Goal: Book appointment/travel/reservation

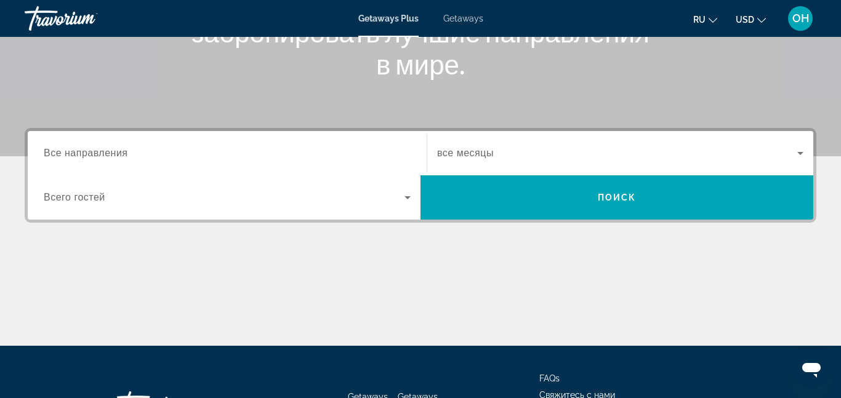
scroll to position [217, 0]
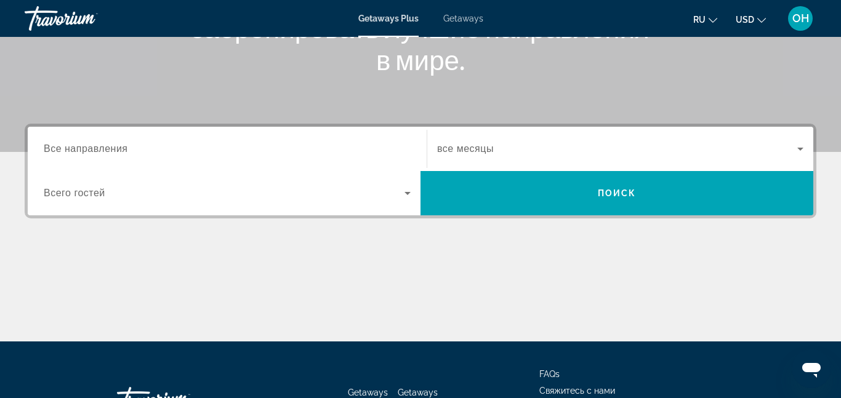
click at [143, 154] on input "Destination Все направления" at bounding box center [227, 149] width 367 height 15
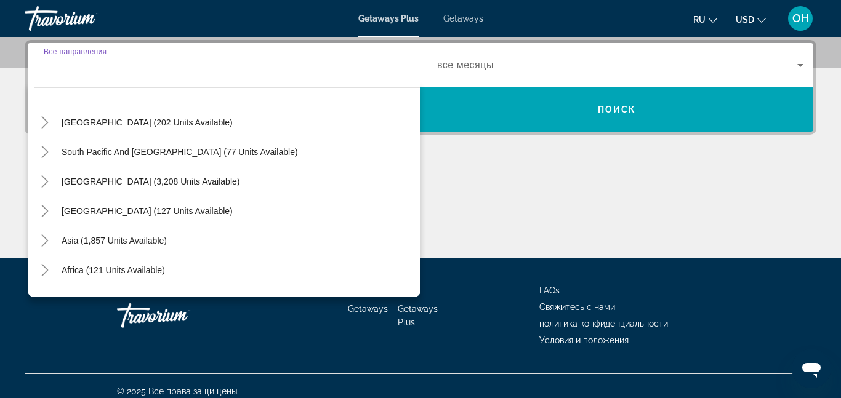
scroll to position [190, 0]
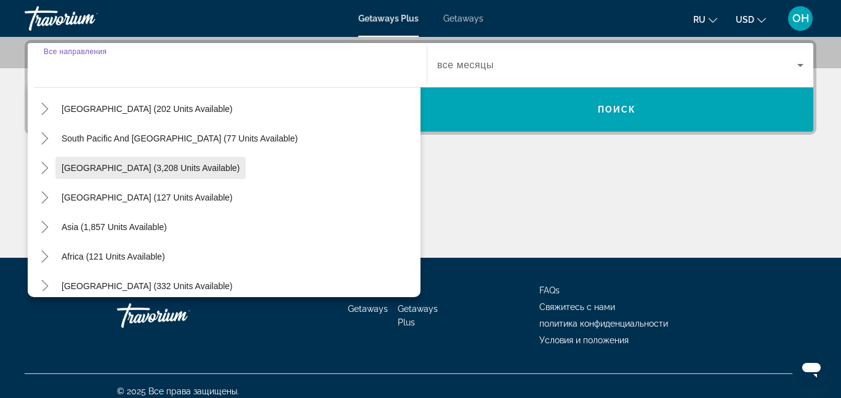
click at [188, 169] on span "[GEOGRAPHIC_DATA] (3,208 units available)" at bounding box center [151, 168] width 178 height 10
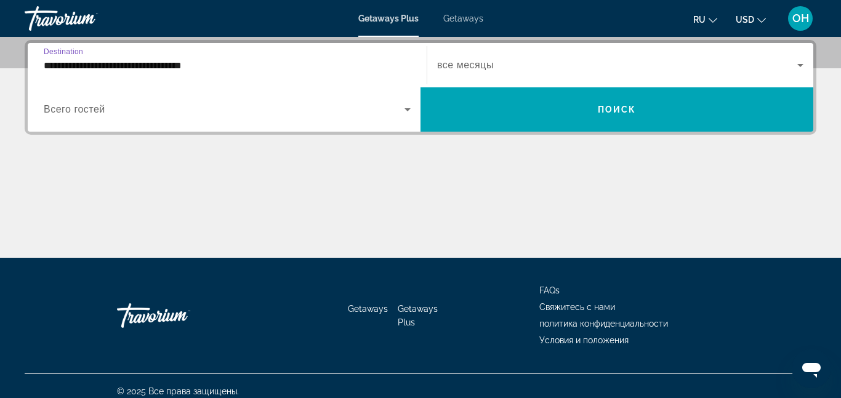
click at [201, 72] on div "**********" at bounding box center [227, 65] width 367 height 35
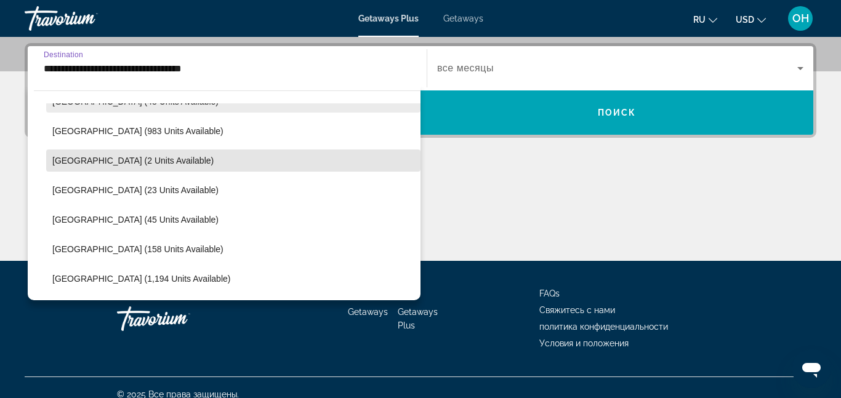
scroll to position [331, 0]
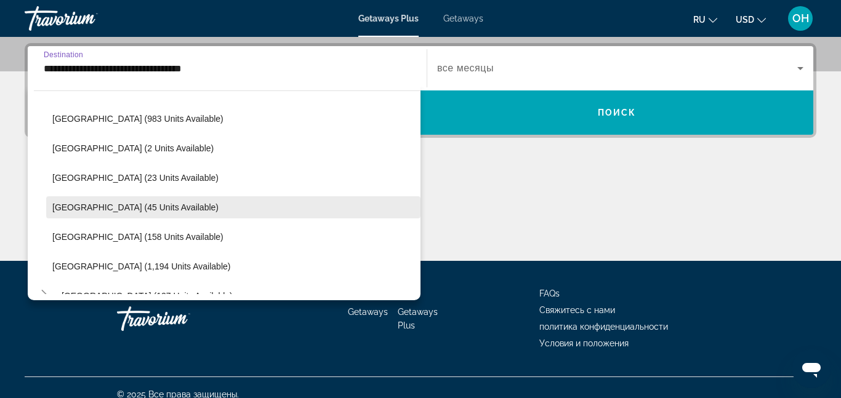
click at [143, 218] on span "Search widget" at bounding box center [233, 208] width 374 height 30
type input "**********"
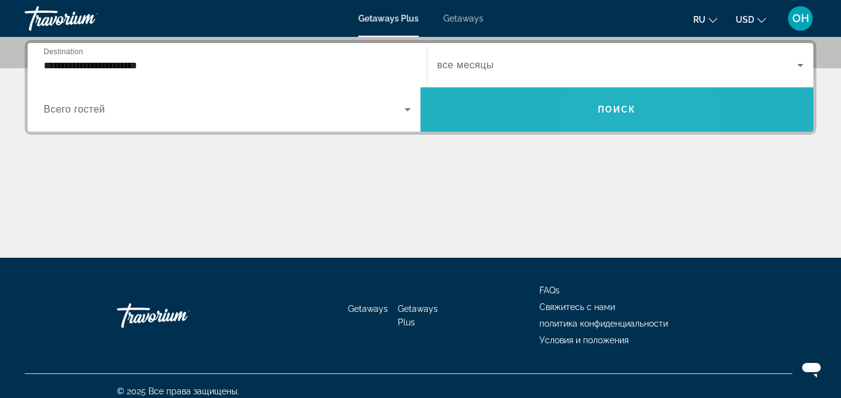
click at [611, 99] on span "Search widget" at bounding box center [617, 110] width 393 height 30
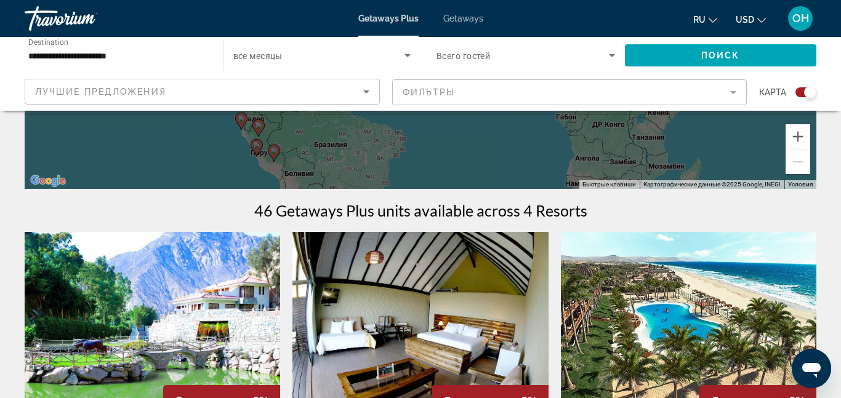
scroll to position [294, 0]
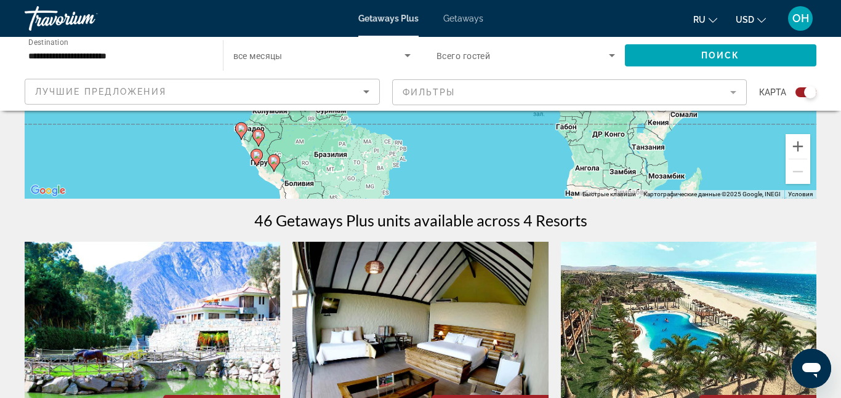
click at [455, 12] on div "Getaways Plus Getaways ru English Español Français Italiano Português русский U…" at bounding box center [420, 18] width 841 height 32
click at [459, 25] on div "Getaways Plus Getaways ru English Español Français Italiano Português русский U…" at bounding box center [420, 18] width 841 height 32
click at [459, 21] on span "Getaways" at bounding box center [463, 19] width 40 height 10
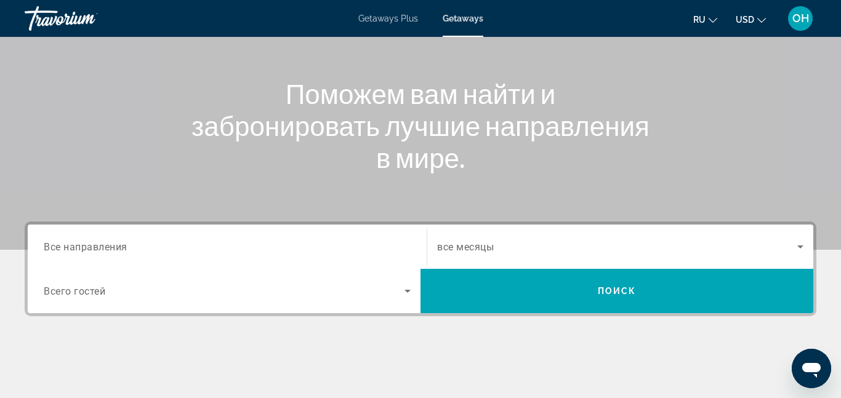
scroll to position [121, 0]
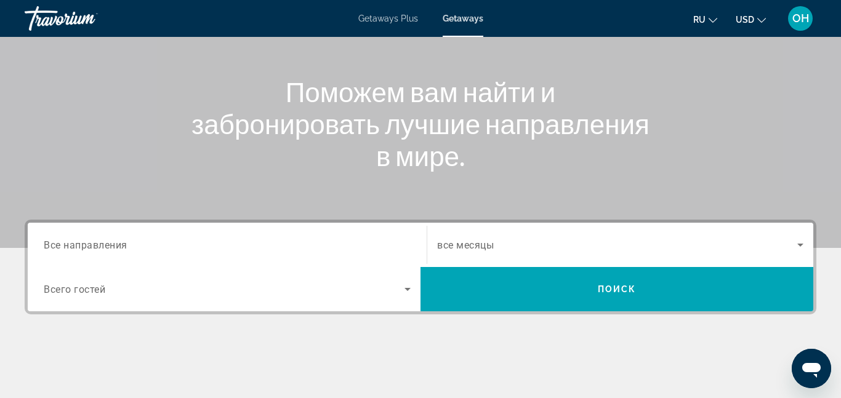
click at [145, 248] on input "Destination Все направления" at bounding box center [227, 245] width 367 height 15
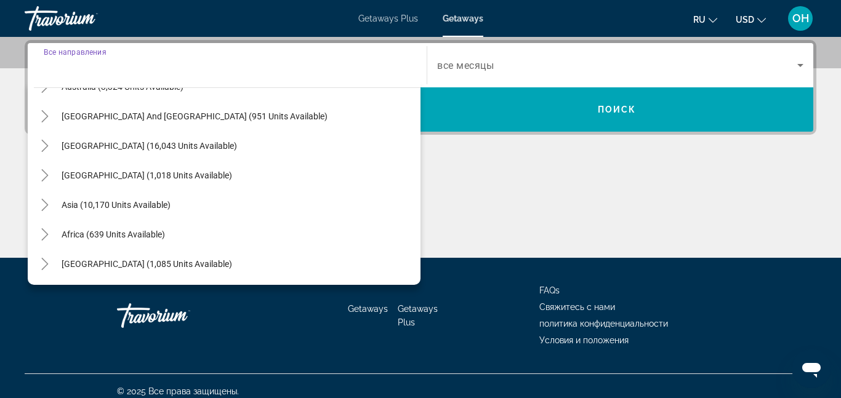
scroll to position [312, 0]
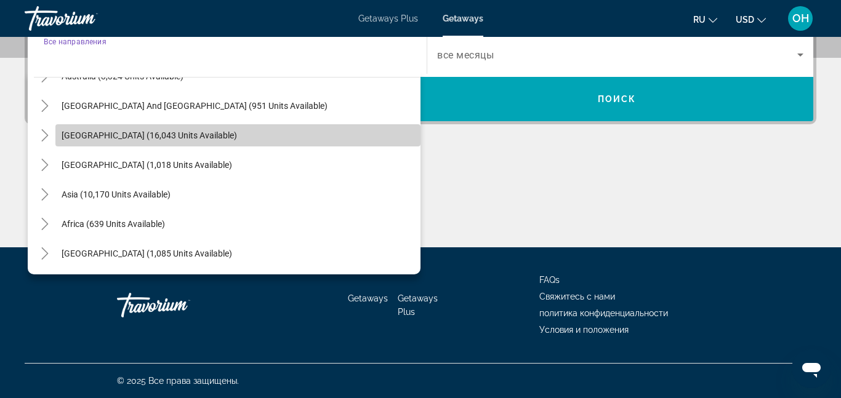
click at [182, 139] on span "[GEOGRAPHIC_DATA] (16,043 units available)" at bounding box center [149, 136] width 175 height 10
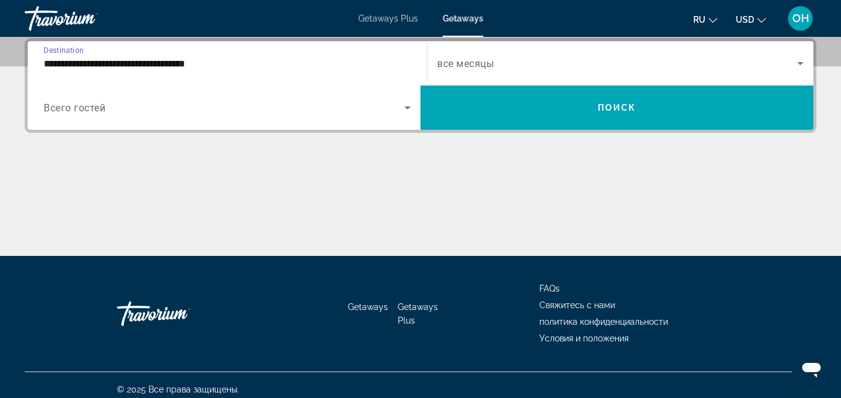
scroll to position [301, 0]
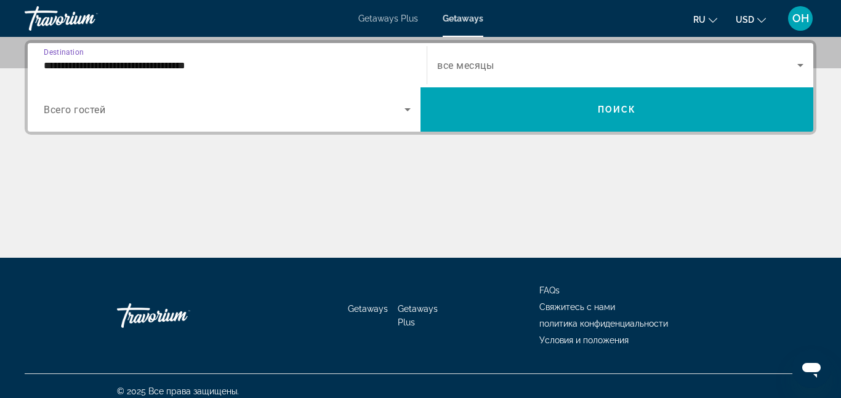
click at [289, 71] on input "**********" at bounding box center [227, 65] width 367 height 15
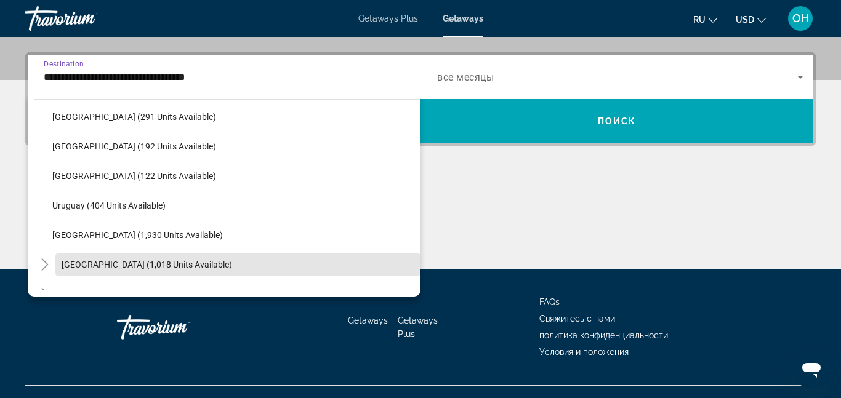
scroll to position [355, 0]
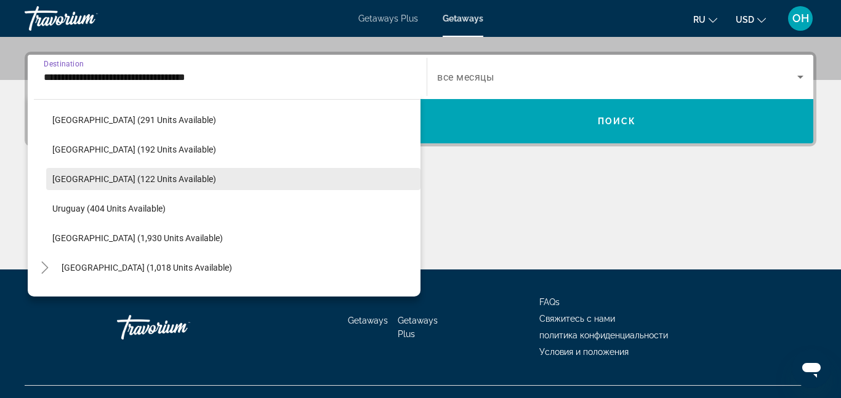
click at [154, 179] on span "Search widget" at bounding box center [233, 179] width 374 height 30
type input "**********"
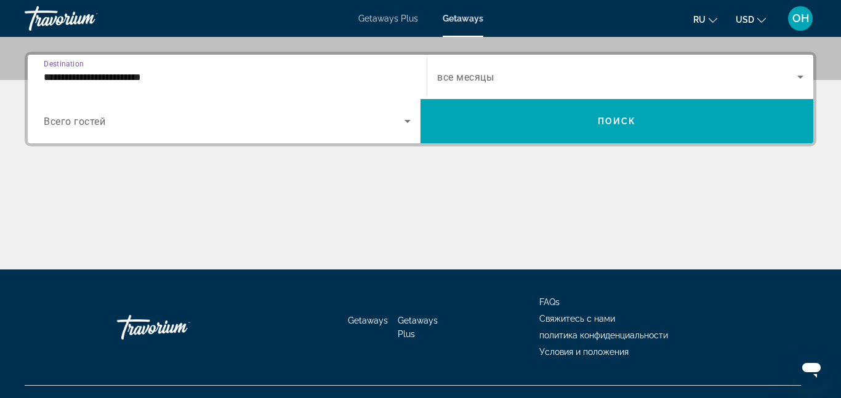
scroll to position [301, 0]
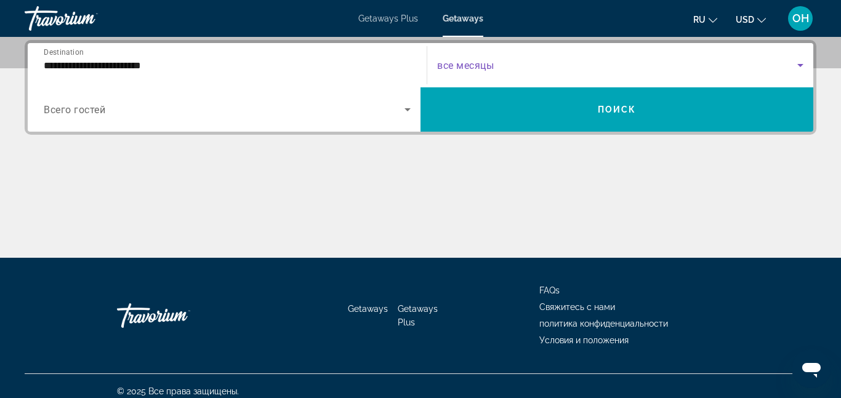
click at [504, 60] on span "Search widget" at bounding box center [617, 65] width 360 height 15
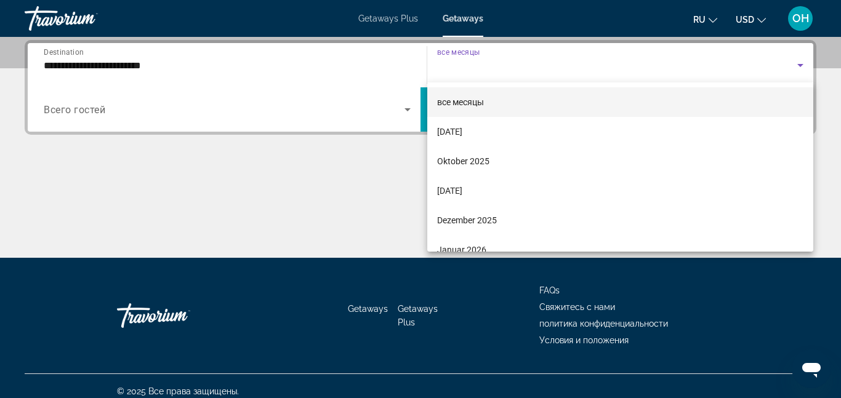
click at [478, 103] on span "все месяцы" at bounding box center [460, 102] width 47 height 10
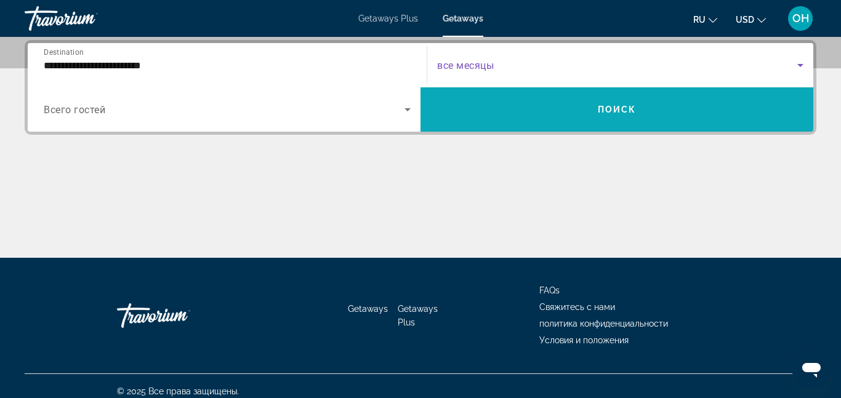
scroll to position [312, 0]
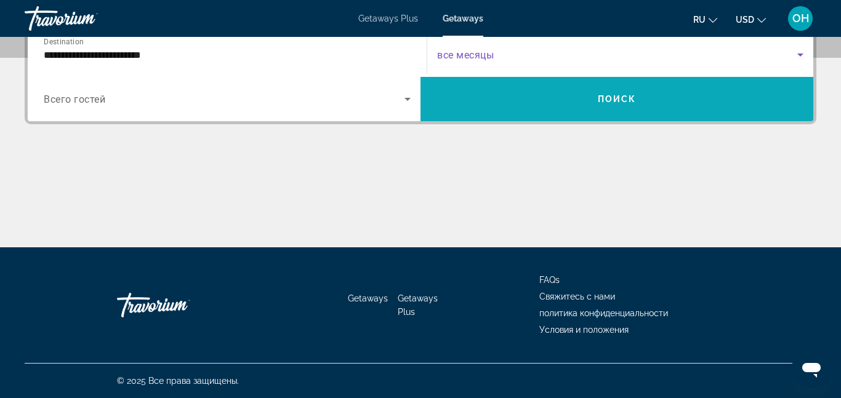
click at [604, 98] on span "Поиск" at bounding box center [617, 99] width 39 height 10
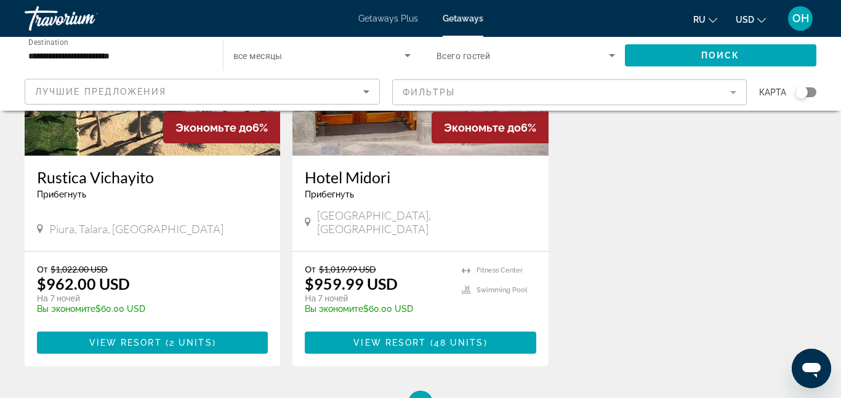
scroll to position [618, 0]
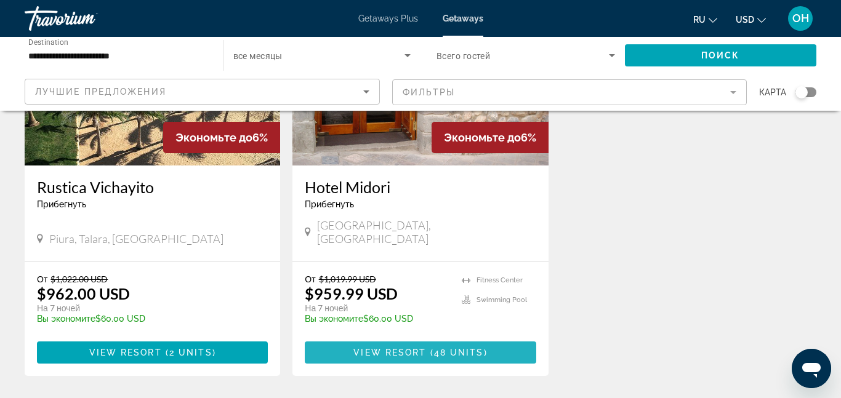
click at [401, 355] on span "Main content" at bounding box center [420, 353] width 231 height 30
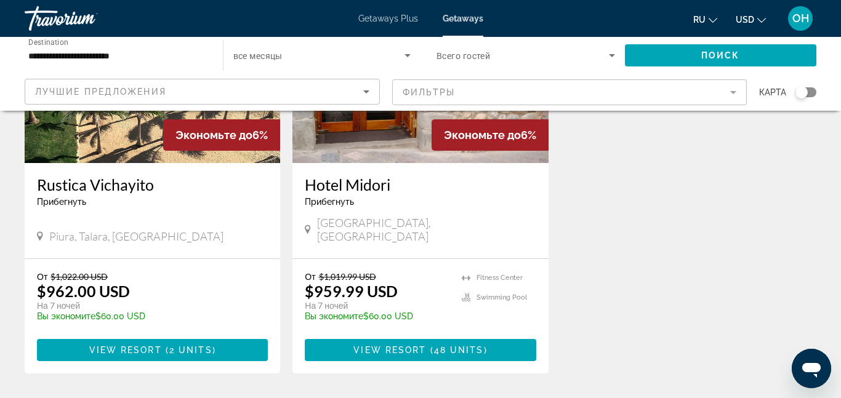
scroll to position [623, 0]
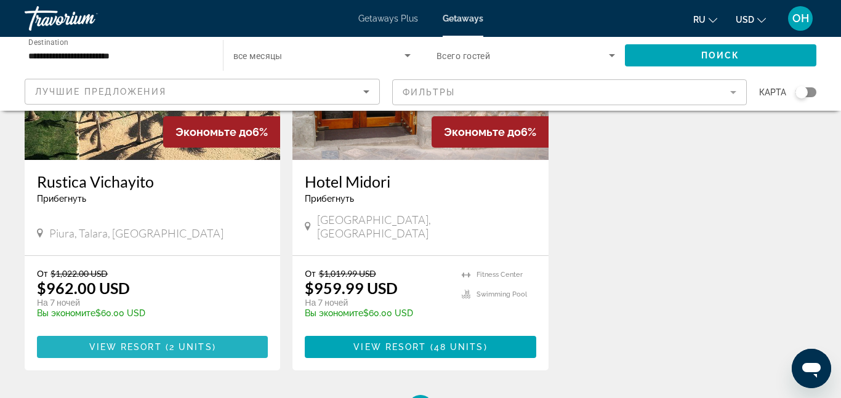
click at [115, 342] on span "View Resort" at bounding box center [125, 347] width 73 height 10
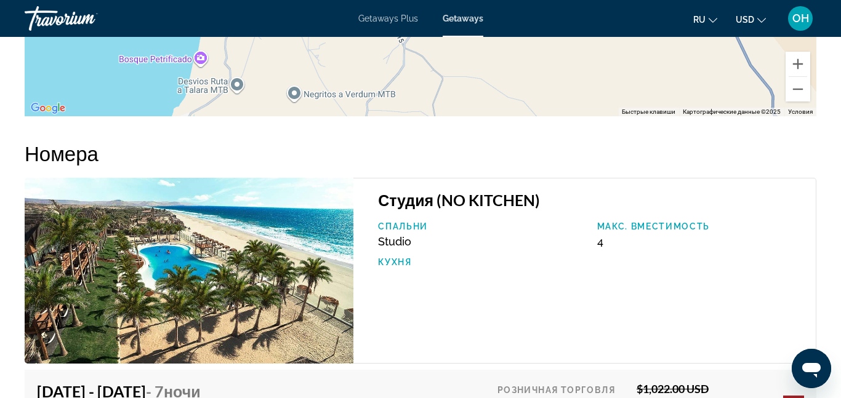
scroll to position [1895, 0]
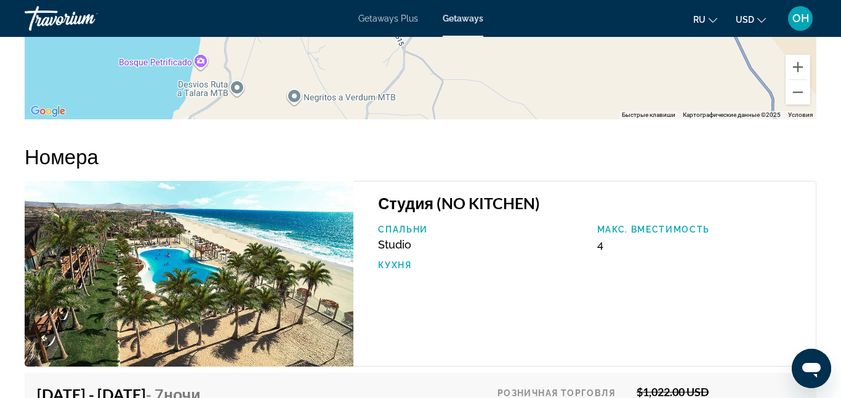
click at [393, 269] on div "Спальни Studio Макс. вместимость 4 Кухня" at bounding box center [591, 254] width 438 height 58
click at [257, 265] on img "Main content" at bounding box center [189, 274] width 329 height 186
click at [667, 225] on p "Макс. вместимость" at bounding box center [700, 230] width 206 height 10
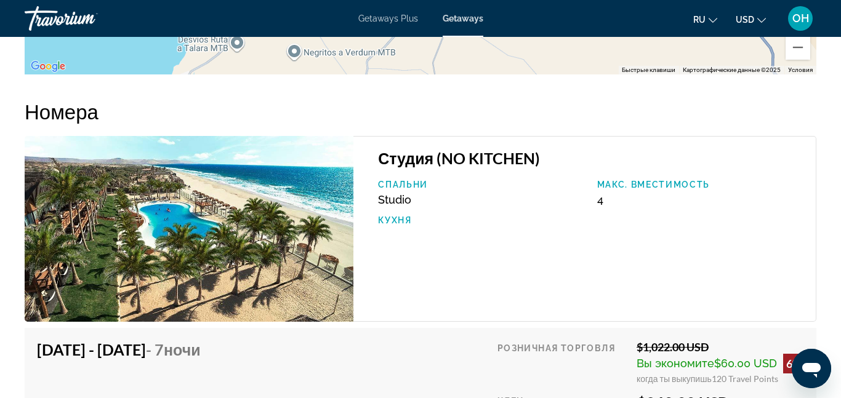
scroll to position [1940, 0]
click at [132, 263] on img "Main content" at bounding box center [189, 230] width 329 height 186
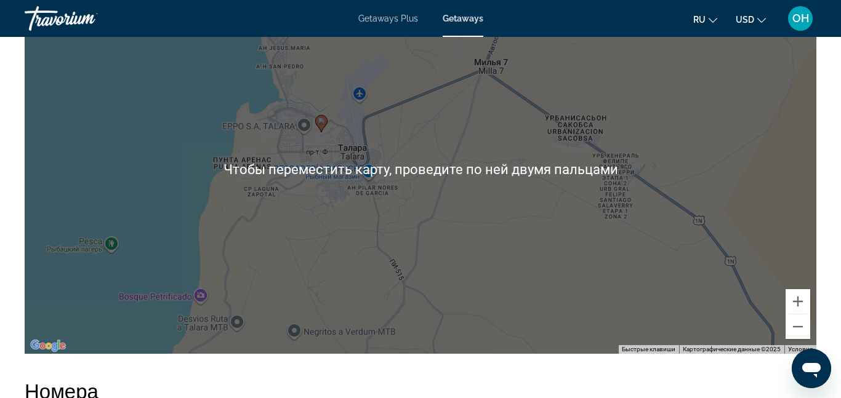
click at [134, 238] on div "Чтобы активировать перетаскивание с помощью клавиатуры, нажмите Alt + Ввод. Пос…" at bounding box center [421, 169] width 792 height 369
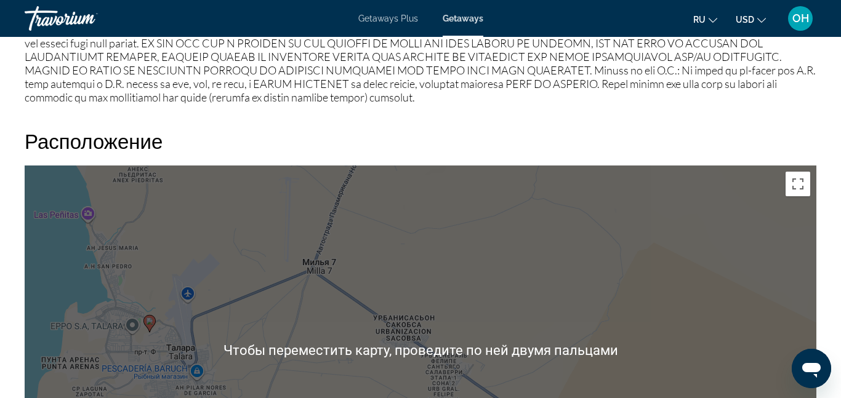
scroll to position [1484, 0]
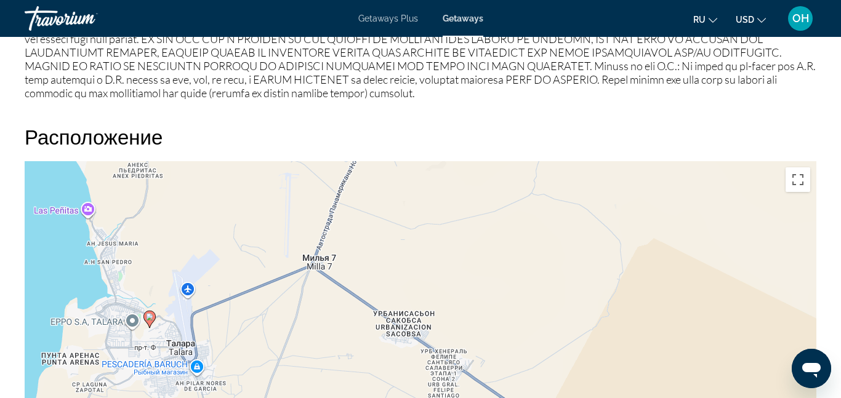
click at [47, 247] on div "Чтобы активировать перетаскивание с помощью клавиатуры, нажмите Alt + Ввод. Пос…" at bounding box center [421, 345] width 792 height 369
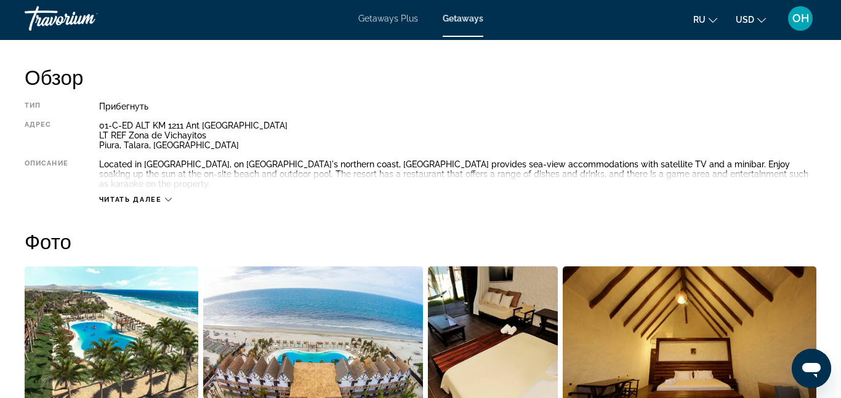
scroll to position [618, 0]
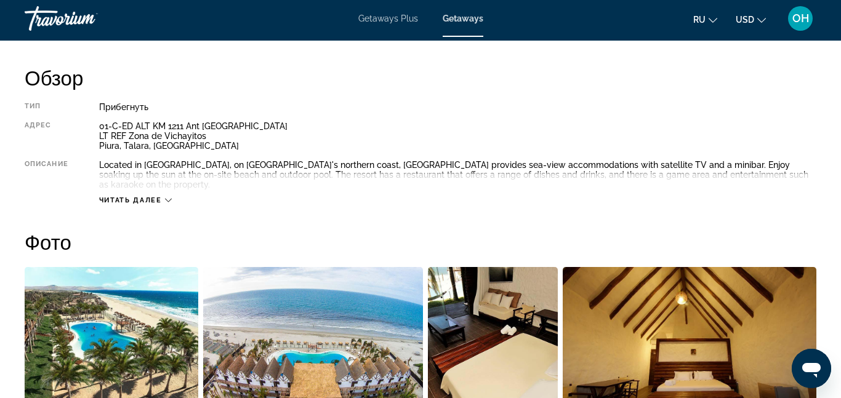
click at [164, 196] on div "Читать далее" at bounding box center [135, 200] width 73 height 8
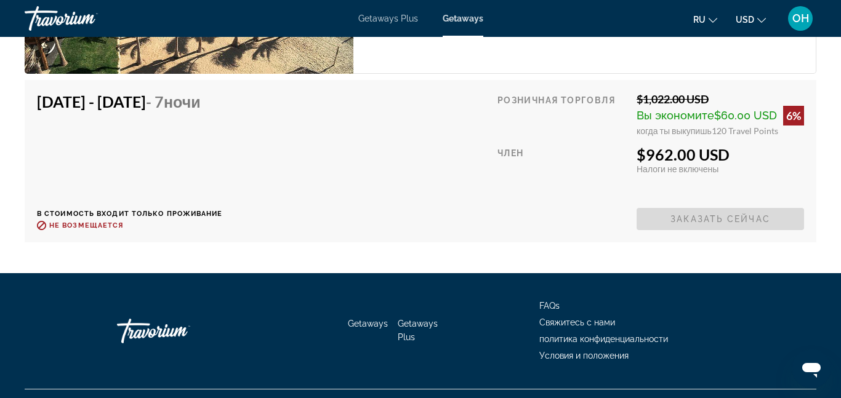
scroll to position [2192, 0]
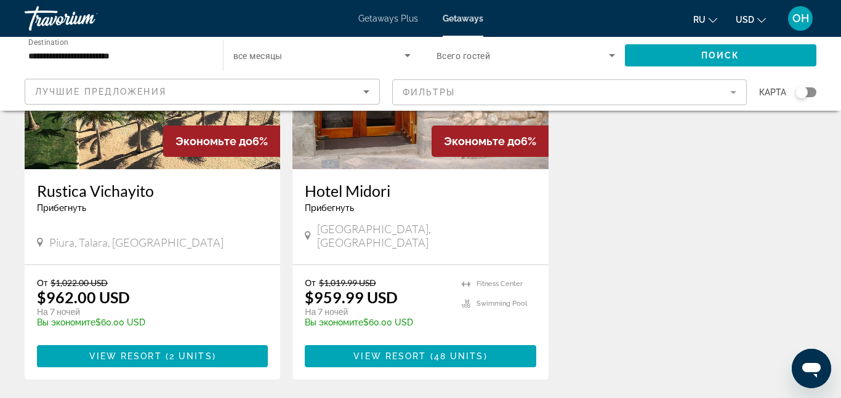
scroll to position [759, 0]
